Goal: Information Seeking & Learning: Learn about a topic

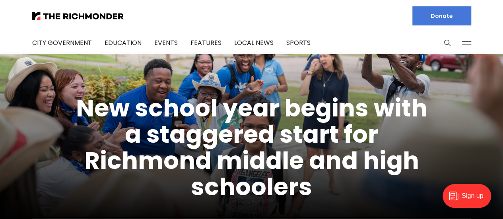
click at [447, 42] on icon "Search this site" at bounding box center [447, 43] width 8 height 8
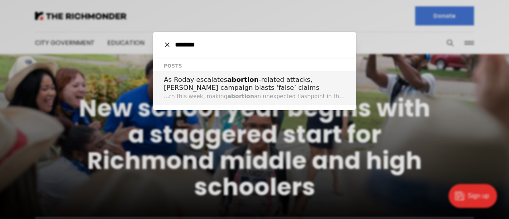
type input "********"
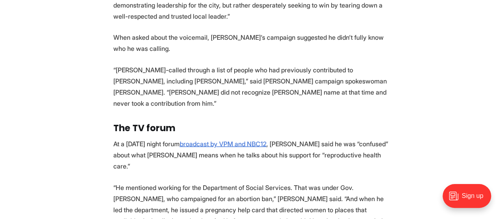
scroll to position [835, 0]
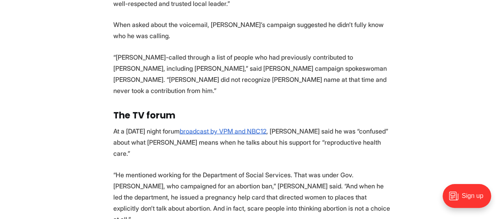
click at [169, 126] on p "At a [DATE] night forum broadcast by VPM and NBC12 , [PERSON_NAME] said he was …" at bounding box center [251, 142] width 277 height 33
click at [169, 126] on p "At a Tuesday night forum broadcast by VPM and NBC12 , Roday said he was “confus…" at bounding box center [251, 142] width 277 height 33
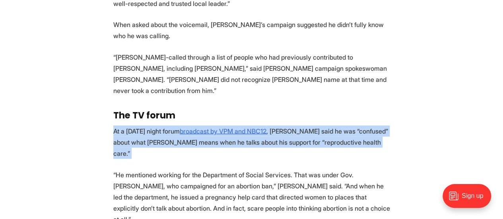
click at [169, 126] on p "At a Tuesday night forum broadcast by VPM and NBC12 , Roday said he was “confus…" at bounding box center [251, 142] width 277 height 33
click at [325, 126] on p "At a Tuesday night forum broadcast by VPM and NBC12 , Roday said he was “confus…" at bounding box center [251, 142] width 277 height 33
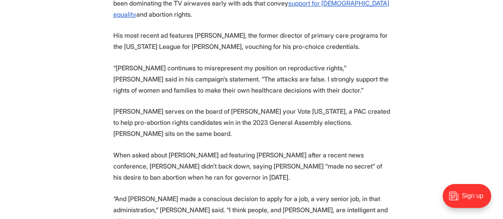
scroll to position [1988, 0]
